Goal: Task Accomplishment & Management: Use online tool/utility

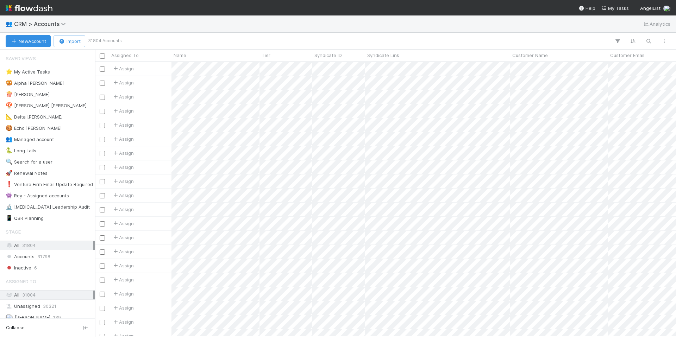
scroll to position [270, 576]
click at [650, 42] on icon "button" at bounding box center [648, 41] width 7 height 6
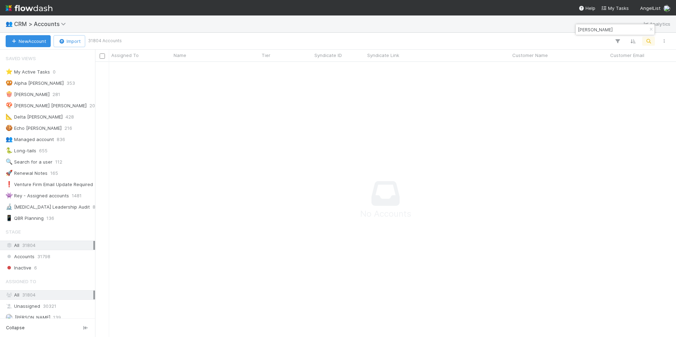
scroll to position [264, 576]
type input "[PERSON_NAME]"
click at [193, 143] on div "[PERSON_NAME] 74" at bounding box center [385, 199] width 581 height 275
click at [650, 30] on icon "button" at bounding box center [651, 29] width 7 height 4
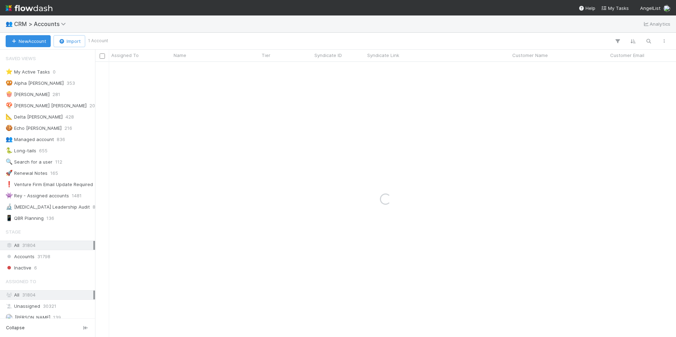
click at [547, 122] on div "Loading..." at bounding box center [385, 199] width 581 height 275
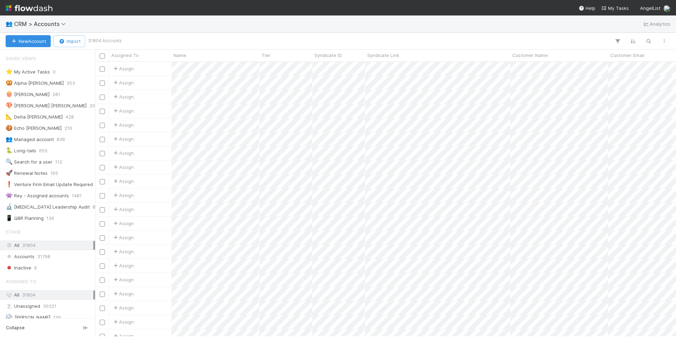
click at [206, 29] on div "👥 CRM > Accounts Analytics" at bounding box center [338, 23] width 676 height 17
click at [20, 23] on span "CRM > Accounts" at bounding box center [41, 23] width 55 height 7
click at [36, 14] on div "Search workflows" at bounding box center [338, 168] width 676 height 337
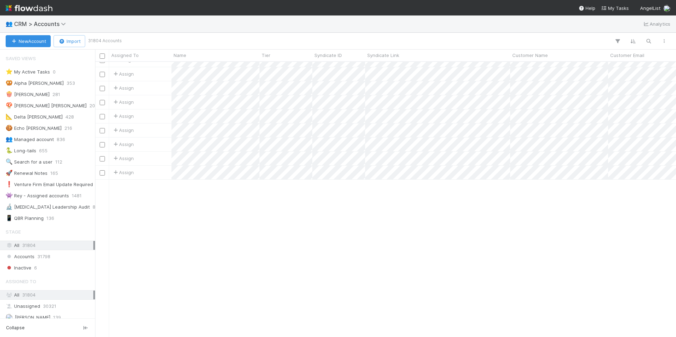
scroll to position [0, 0]
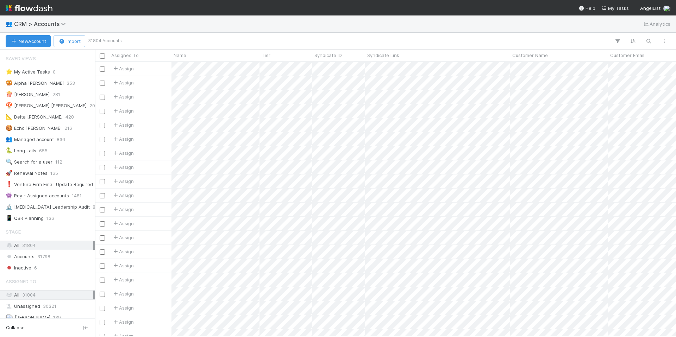
click at [32, 12] on img at bounding box center [29, 8] width 47 height 12
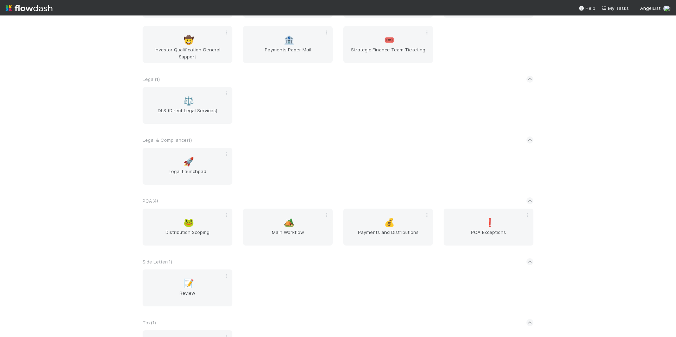
scroll to position [733, 0]
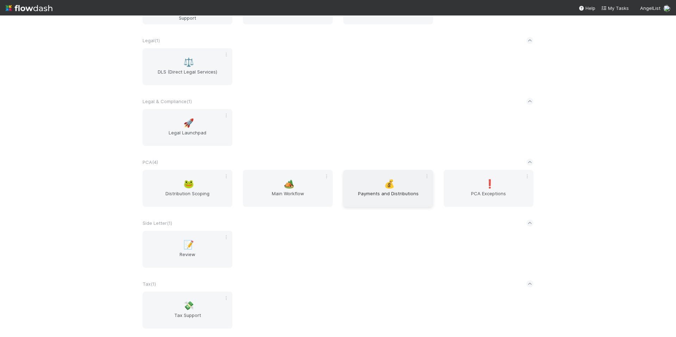
click at [389, 193] on span "Payments and Distributions" at bounding box center [388, 197] width 84 height 14
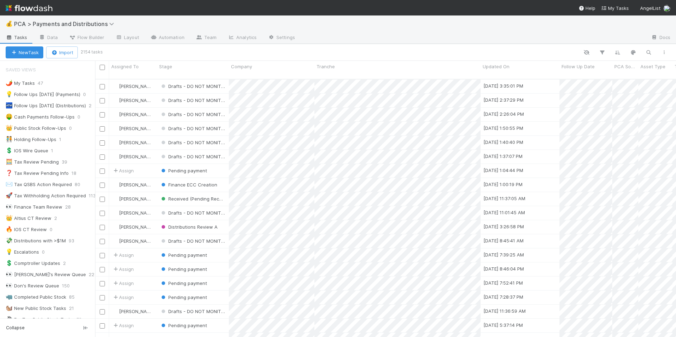
scroll to position [259, 576]
click at [52, 84] on div "🌶️ My Tasks 47" at bounding box center [50, 83] width 89 height 9
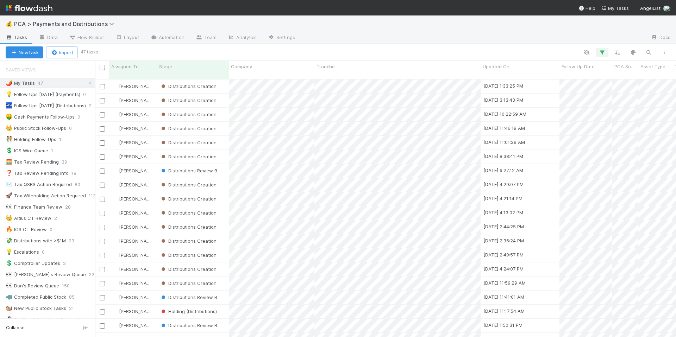
scroll to position [259, 576]
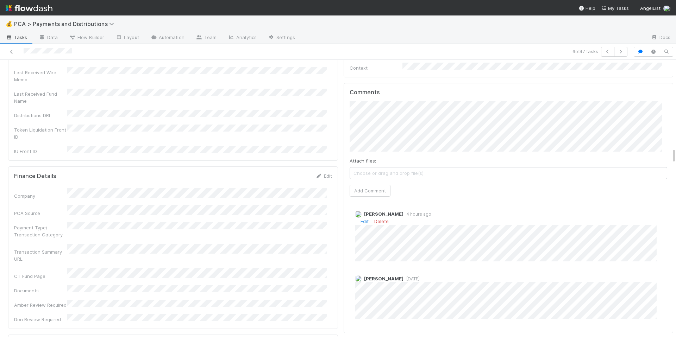
scroll to position [1563, 0]
click at [397, 117] on button "[PERSON_NAME]" at bounding box center [375, 115] width 53 height 10
click at [443, 116] on button "[PERSON_NAME]" at bounding box center [417, 115] width 53 height 10
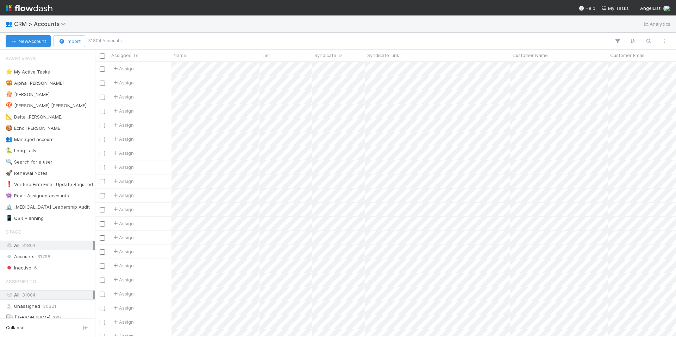
scroll to position [270, 576]
click at [101, 29] on div "👥 CRM > Accounts Analytics" at bounding box center [338, 23] width 676 height 17
click at [179, 30] on div "👥 CRM > Accounts Analytics" at bounding box center [338, 23] width 676 height 17
